Goal: Transaction & Acquisition: Purchase product/service

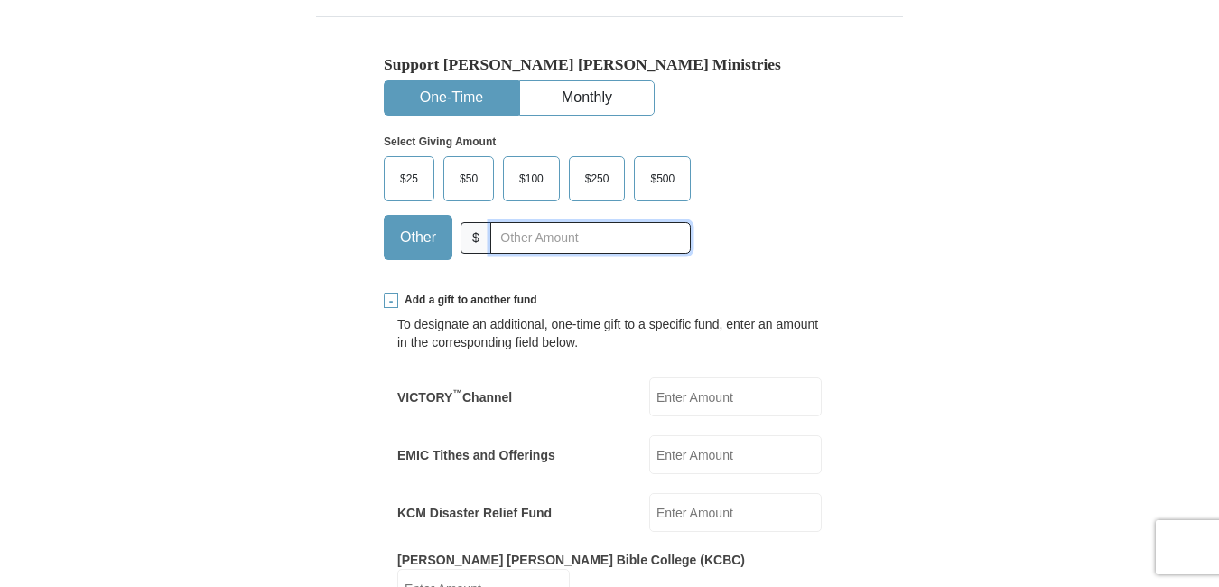
click at [593, 241] on input "text" at bounding box center [590, 238] width 200 height 32
paste input "5.00"
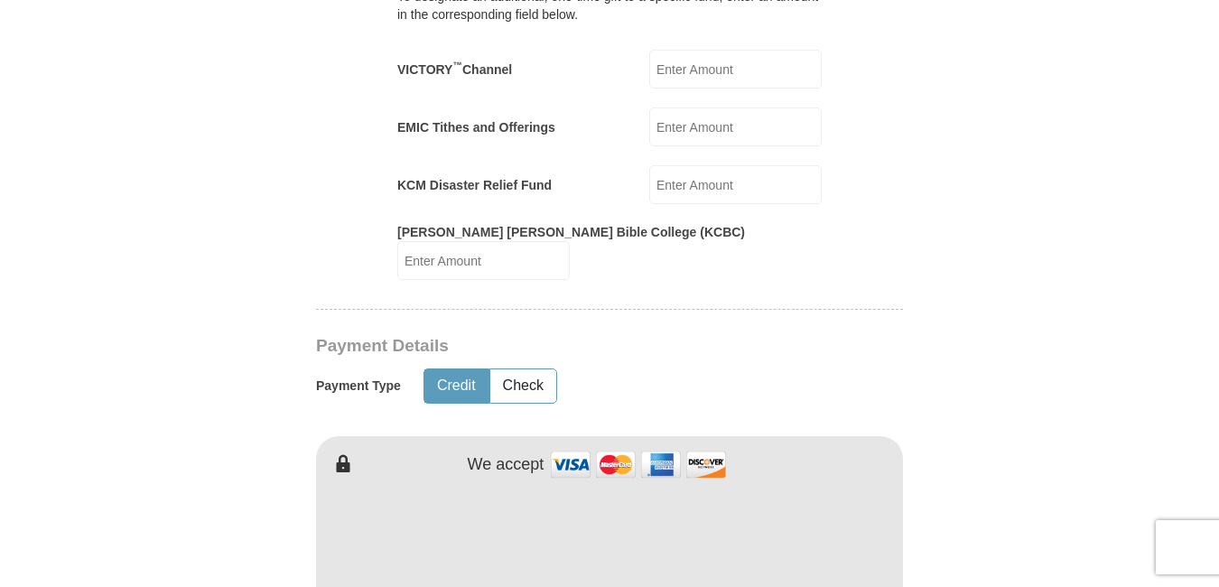
scroll to position [897, 0]
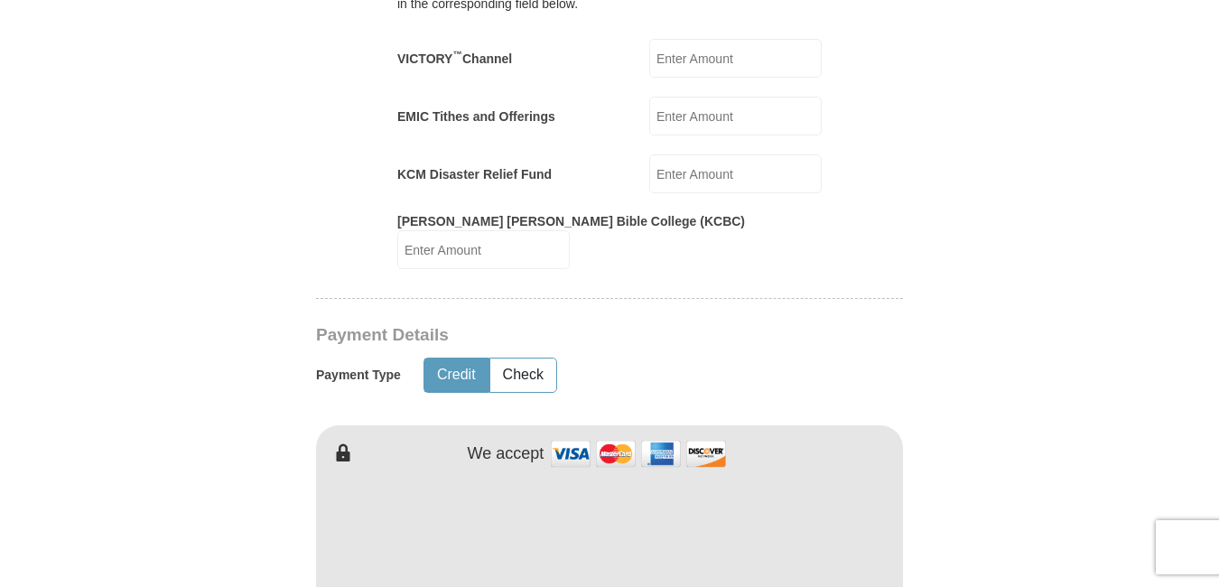
type input "5.00"
click at [687, 114] on input "EMIC Tithes and Offerings" at bounding box center [735, 116] width 172 height 39
paste input "5.00"
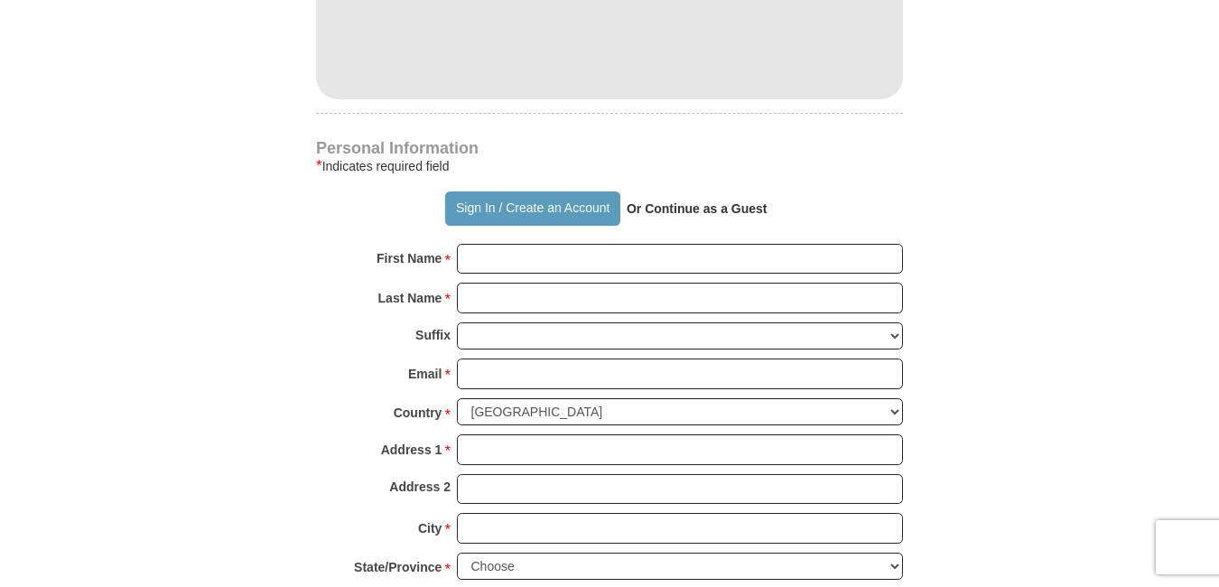
scroll to position [1297, 0]
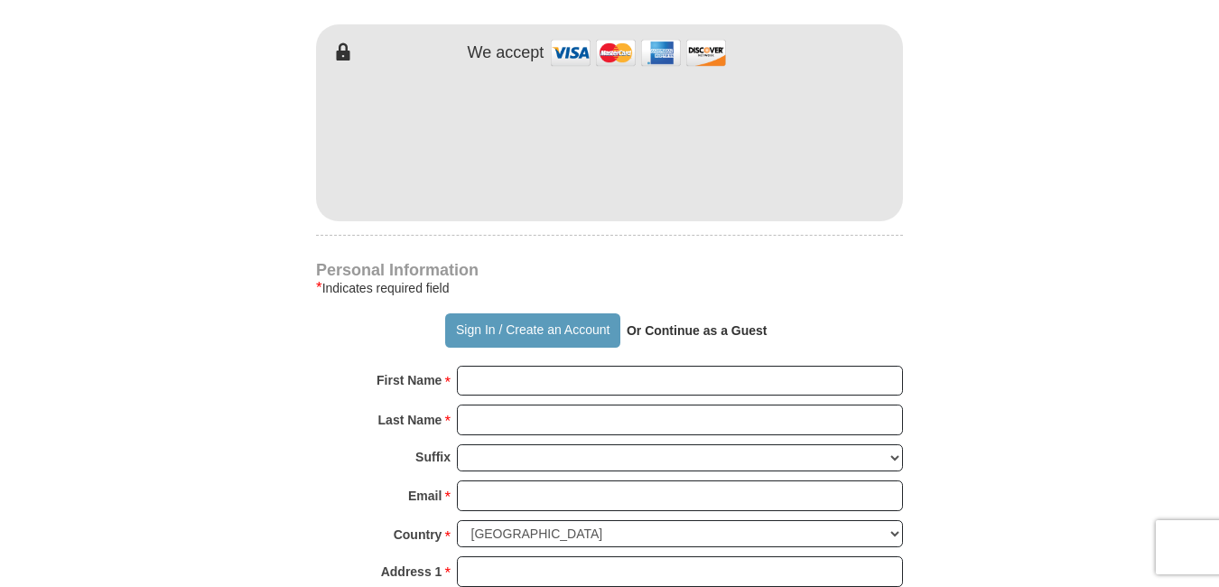
type input "5.00"
click at [523, 366] on input "First Name *" at bounding box center [680, 381] width 446 height 31
paste input "[PERSON_NAME]"
type input "[PERSON_NAME]"
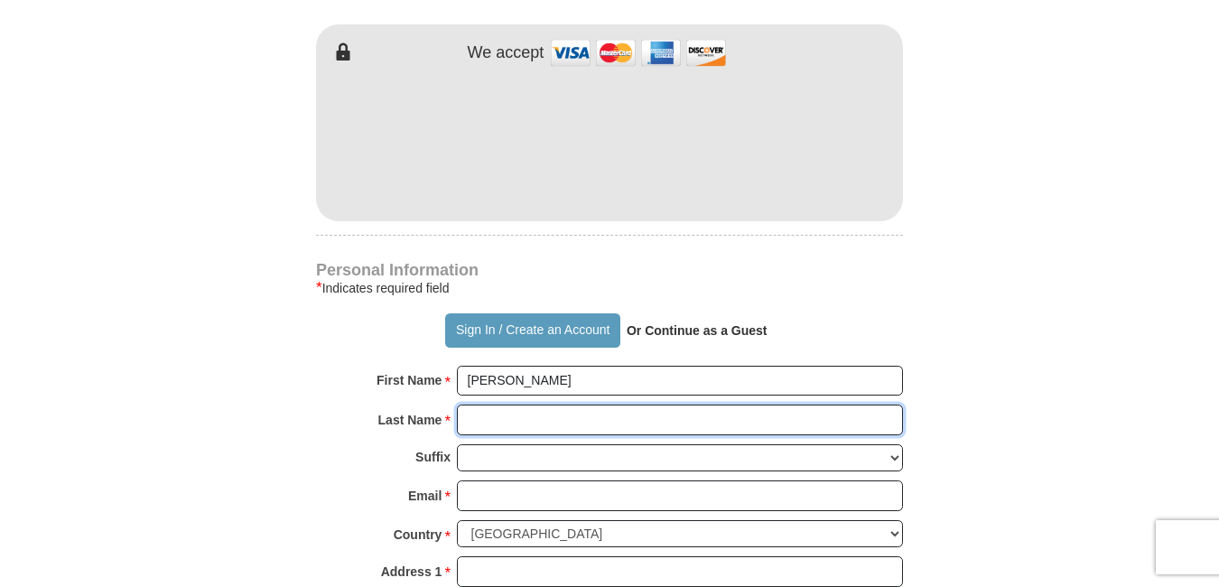
click at [500, 405] on input "Last Name *" at bounding box center [680, 419] width 446 height 31
paste input "[PERSON_NAME]"
type input "[PERSON_NAME]"
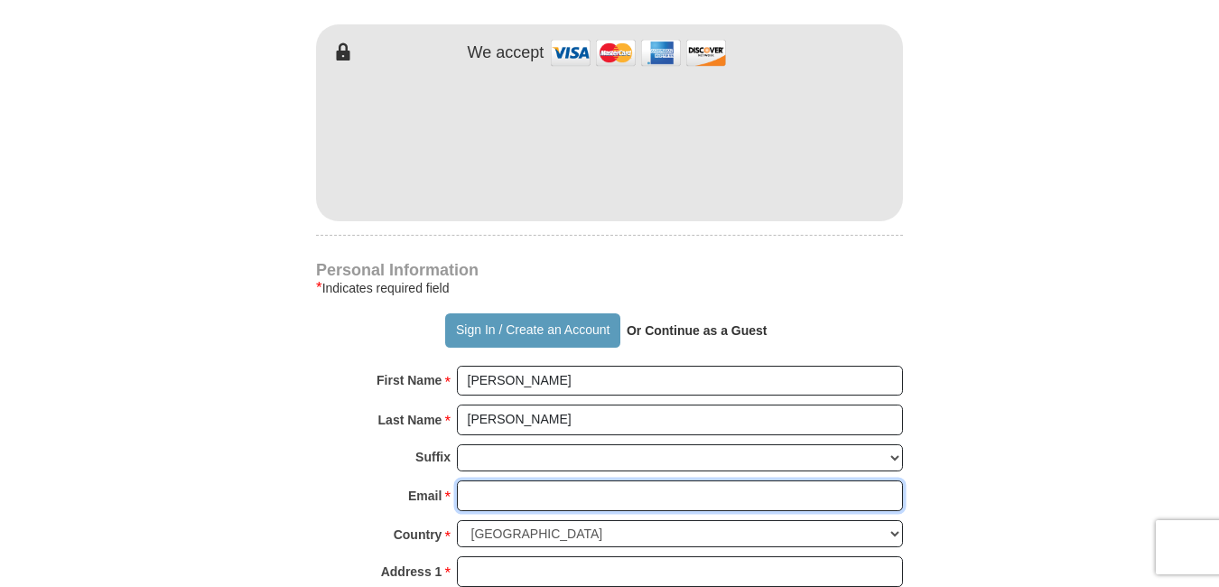
click at [514, 480] on input "Email *" at bounding box center [680, 495] width 446 height 31
paste input "[EMAIL_ADDRESS][DOMAIN_NAME]"
type input "[EMAIL_ADDRESS][DOMAIN_NAME]"
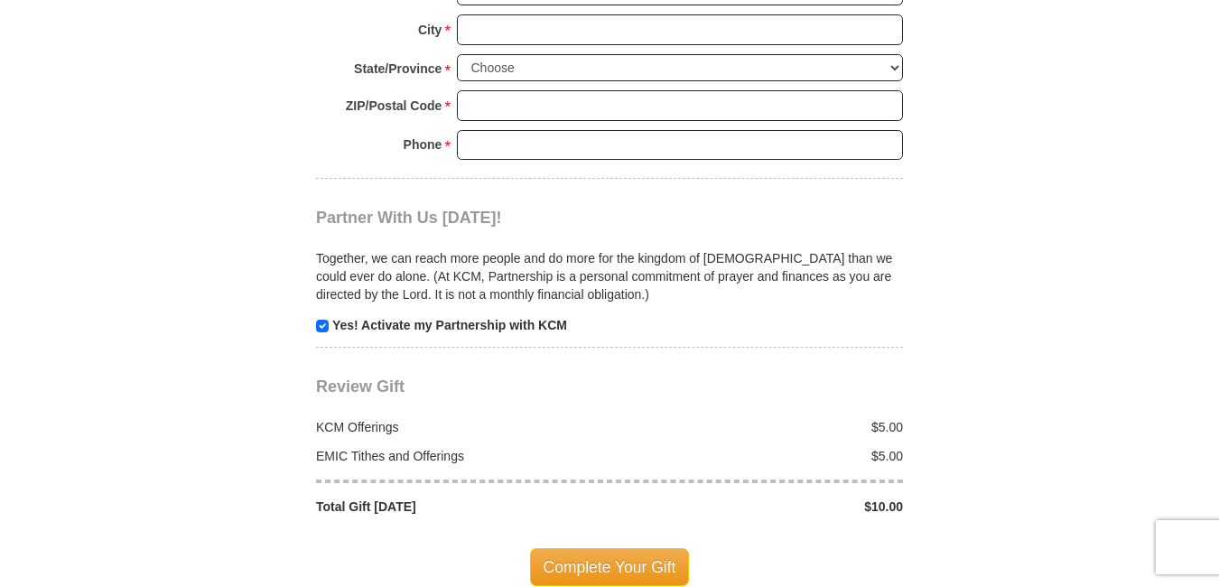
scroll to position [1754, 0]
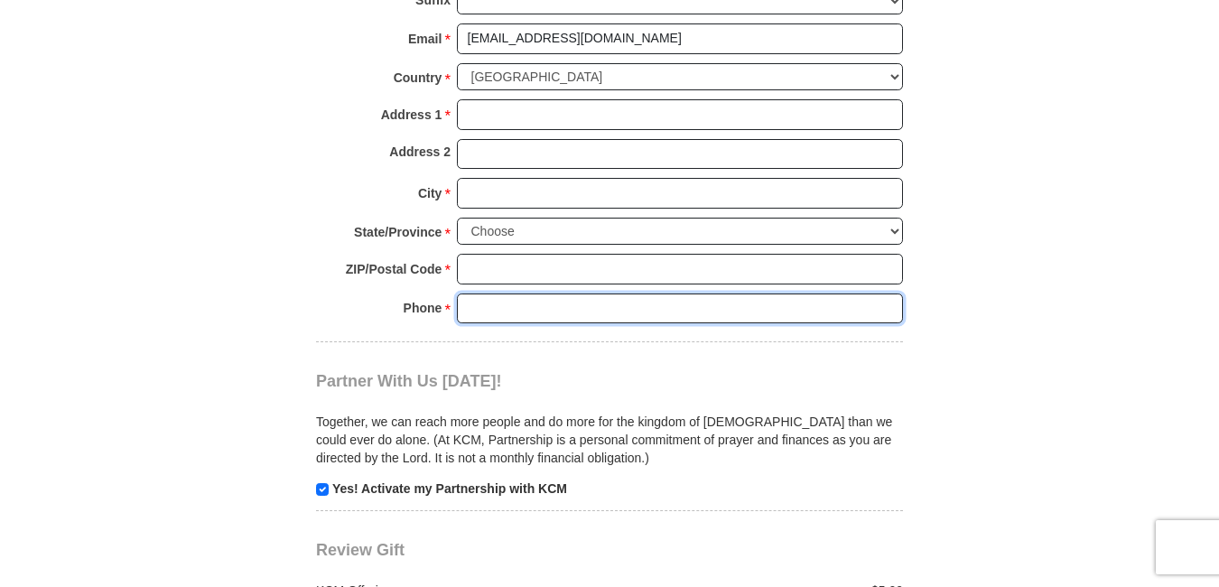
click at [753, 293] on input "Phone * *" at bounding box center [680, 308] width 446 height 31
paste input "0000000000"
type input "0000000000"
click at [320, 483] on input "checkbox" at bounding box center [322, 489] width 13 height 13
checkbox input "false"
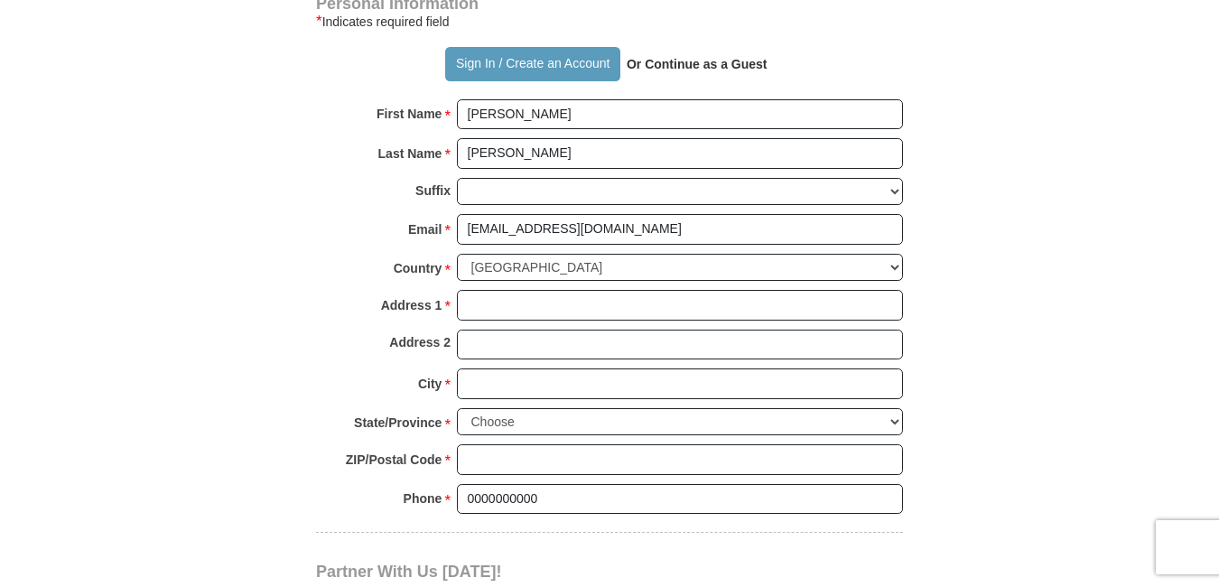
scroll to position [1552, 0]
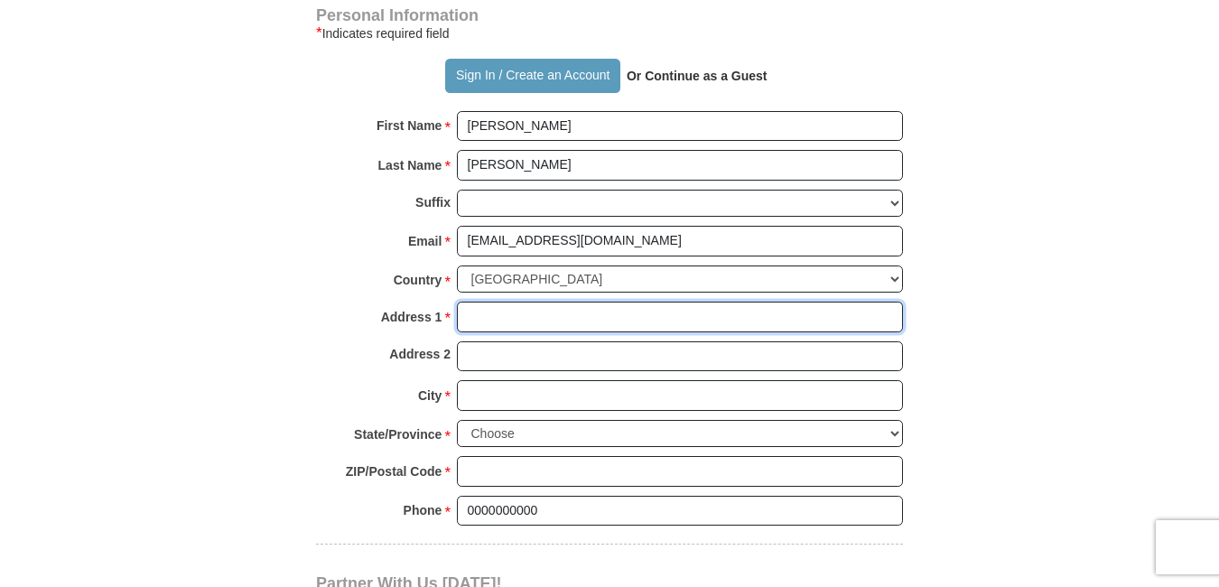
click at [495, 302] on input "Address 1 *" at bounding box center [680, 317] width 446 height 31
paste input "[STREET_ADDRESS]"
type input "[STREET_ADDRESS]"
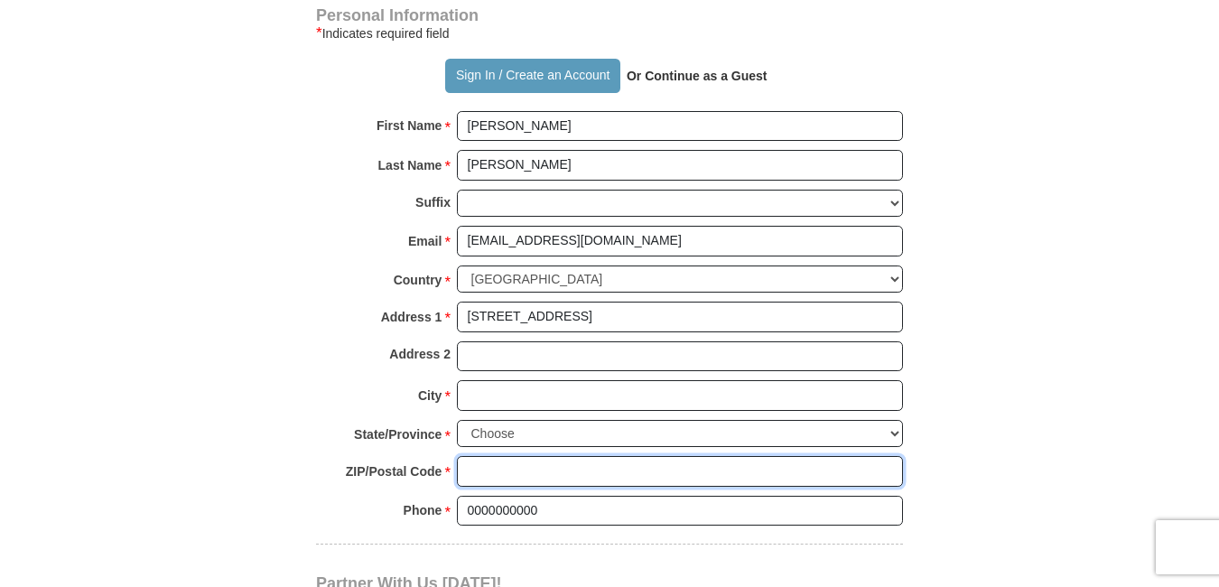
click at [491, 469] on input "ZIP/Postal Code *" at bounding box center [680, 471] width 446 height 31
paste input "22202"
type input "22202"
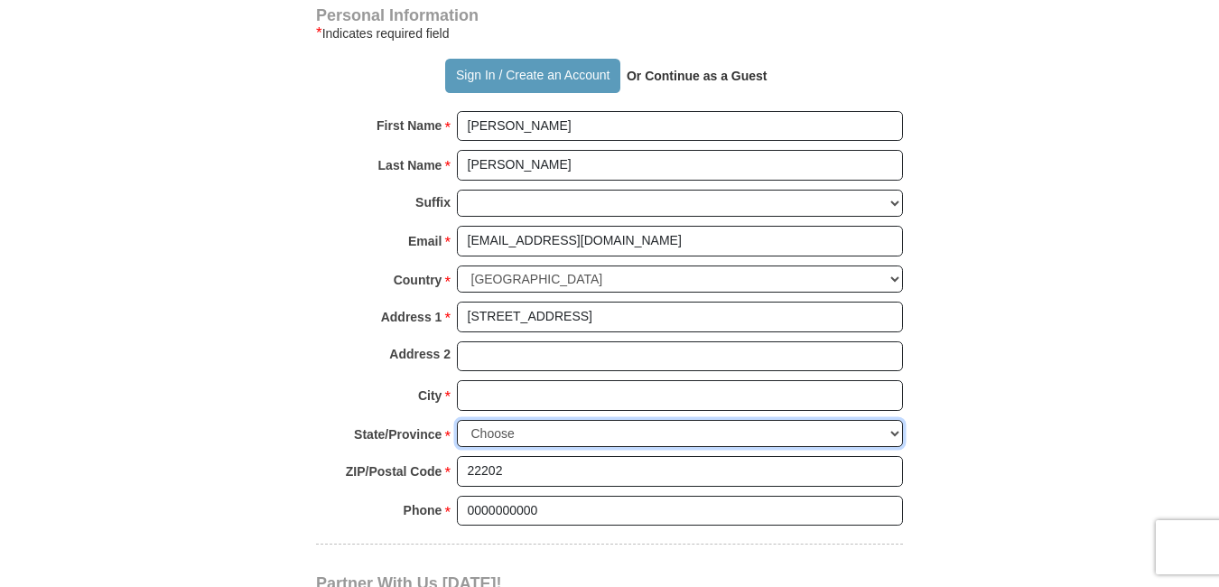
click at [893, 420] on select "Choose [US_STATE] [US_STATE] [US_STATE] [US_STATE] [US_STATE] Armed Forces Amer…" at bounding box center [680, 434] width 446 height 28
select select "VA"
click at [457, 420] on select "Choose [US_STATE] [US_STATE] [US_STATE] [US_STATE] [US_STATE] Armed Forces Amer…" at bounding box center [680, 434] width 446 height 28
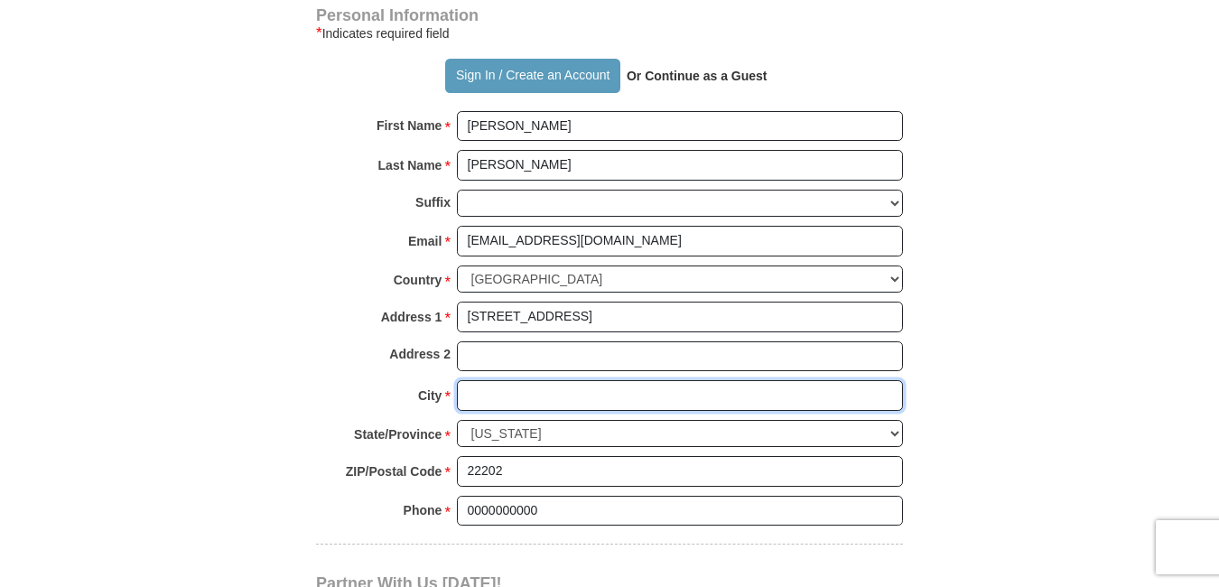
click at [482, 380] on input "City *" at bounding box center [680, 395] width 446 height 31
paste input "[GEOGRAPHIC_DATA]"
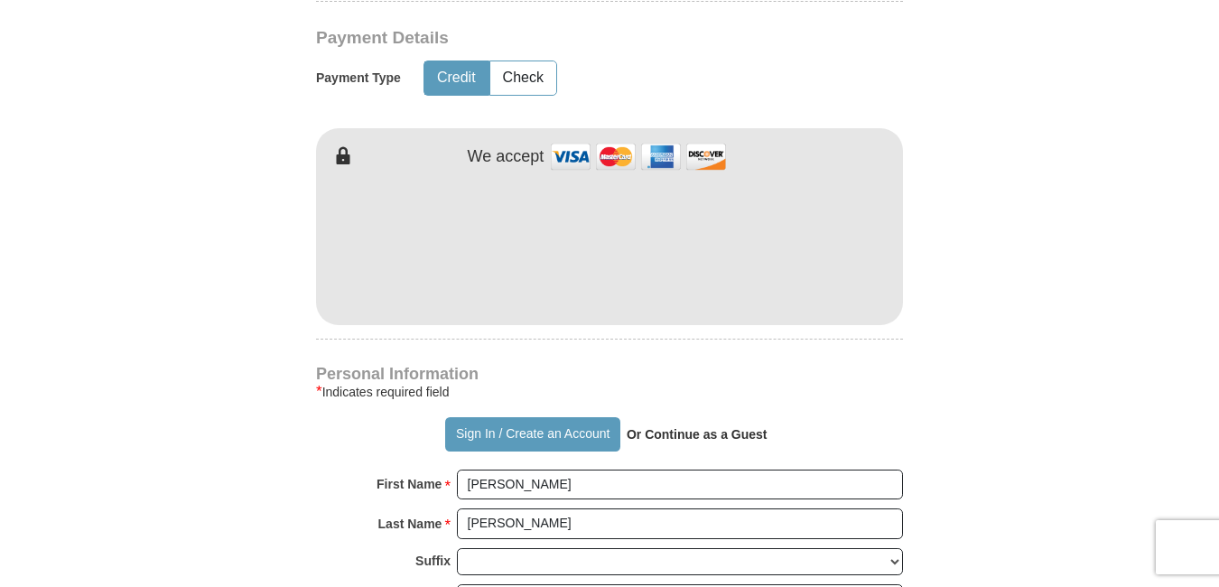
scroll to position [1187, 0]
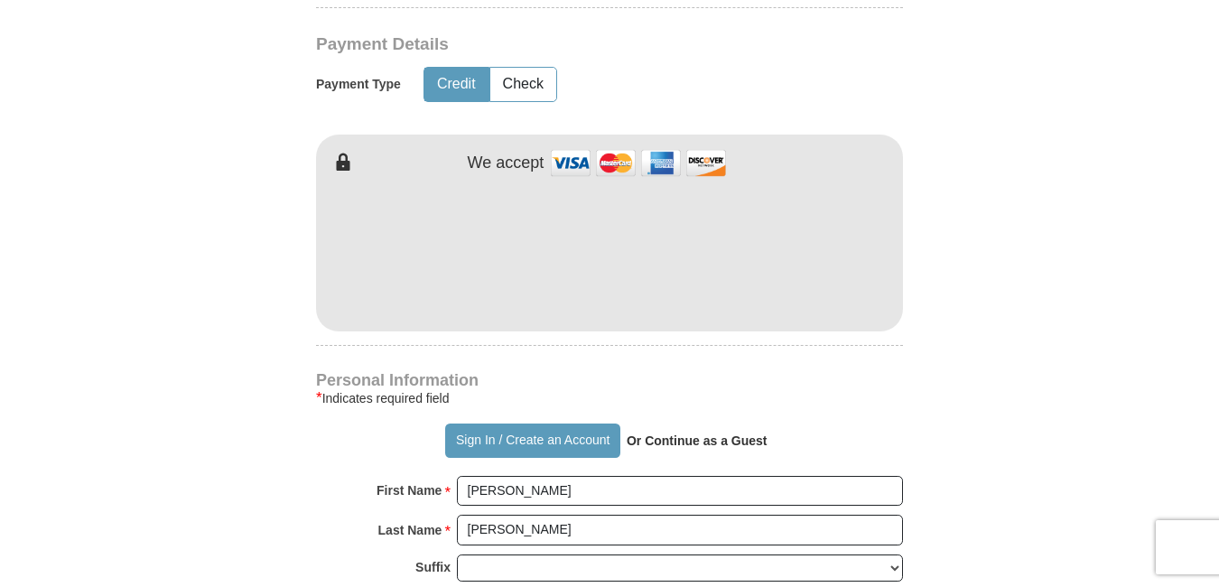
type input "[GEOGRAPHIC_DATA]"
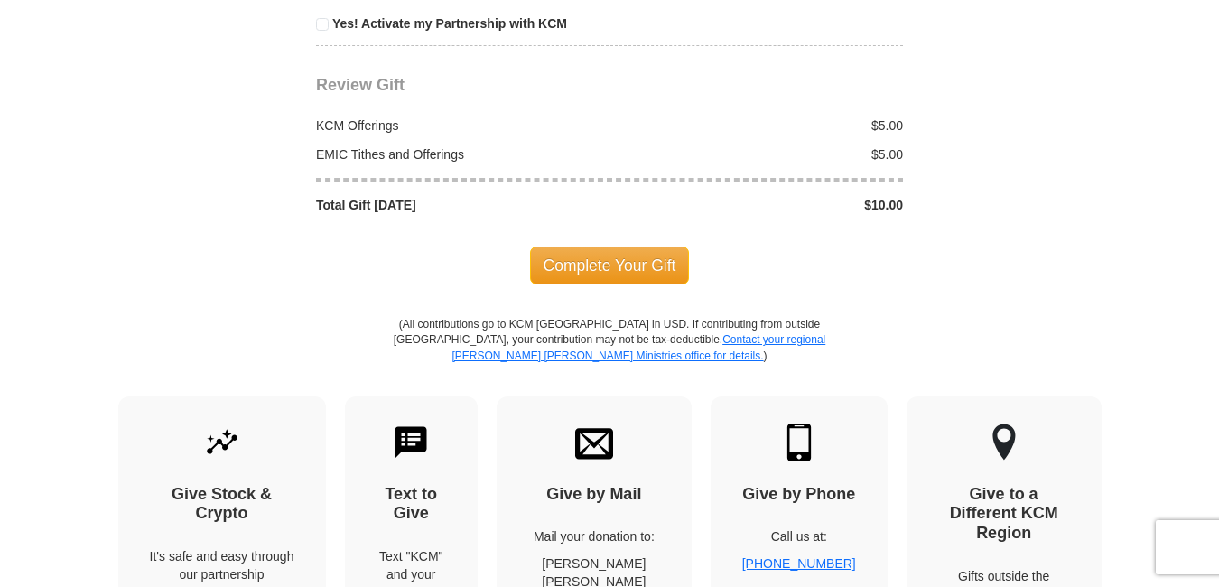
scroll to position [2224, 0]
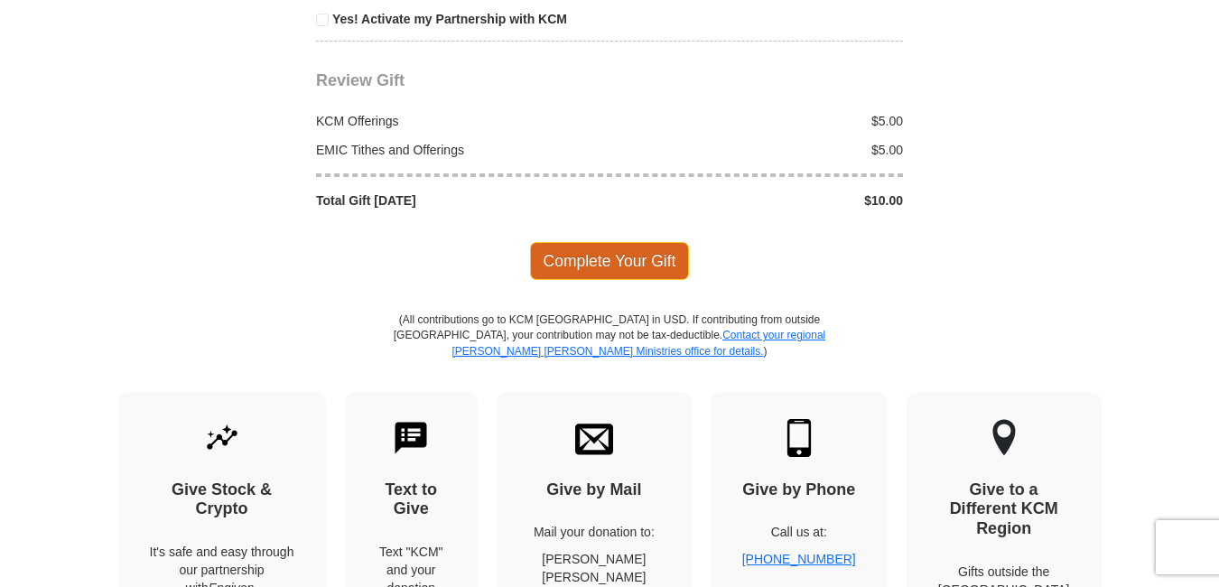
click at [593, 242] on span "Complete Your Gift" at bounding box center [610, 261] width 160 height 38
